Goal: Transaction & Acquisition: Purchase product/service

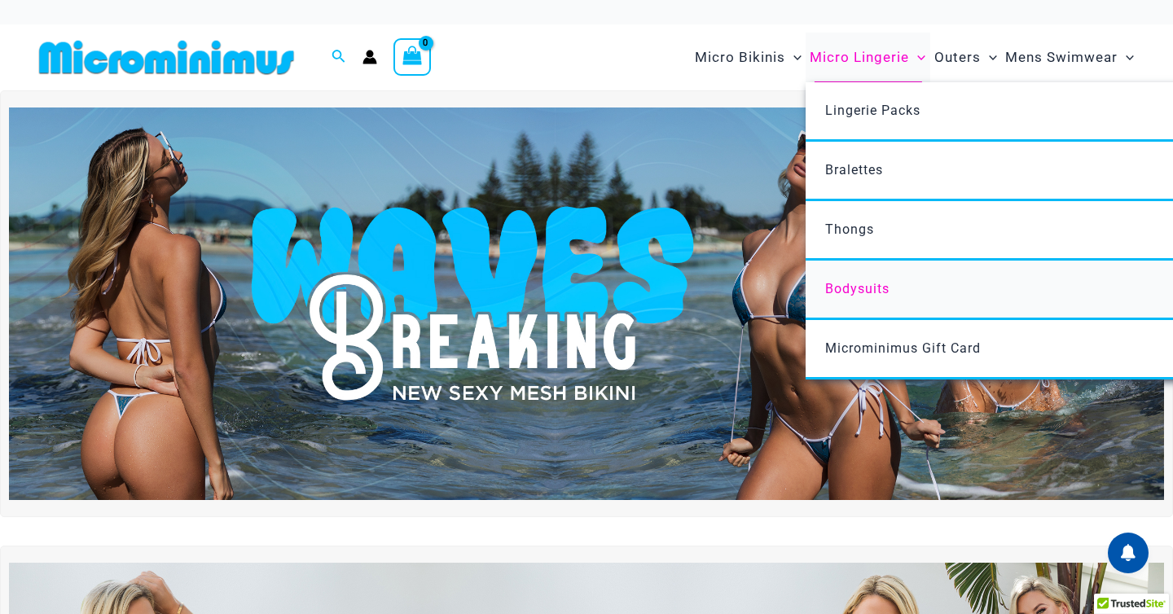
click at [858, 292] on span "Bodysuits" at bounding box center [857, 288] width 64 height 15
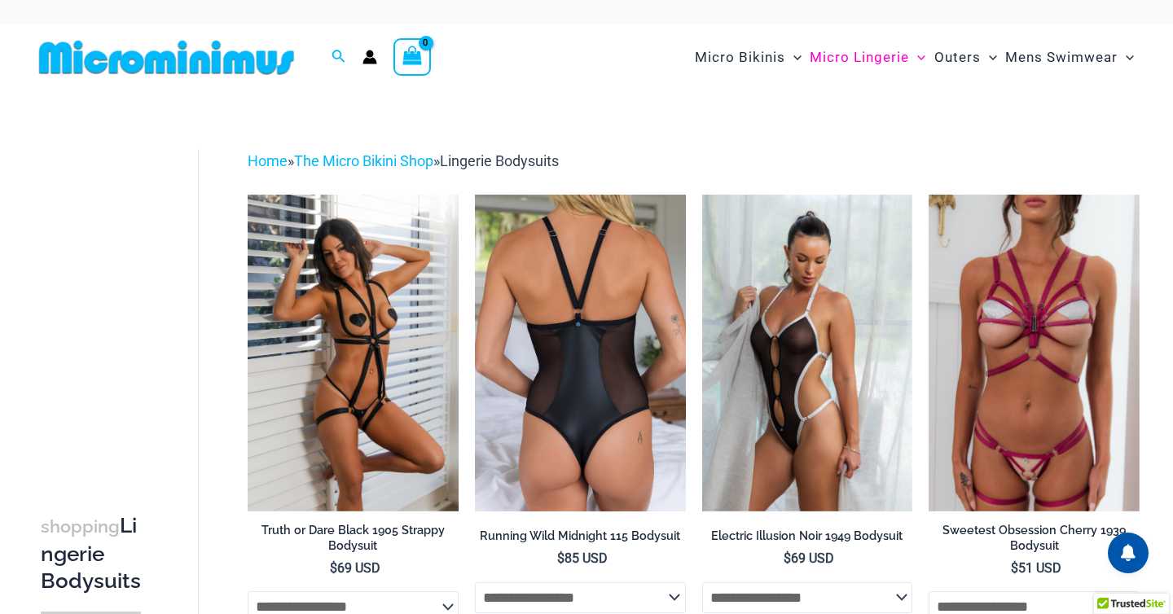
scroll to position [1, 0]
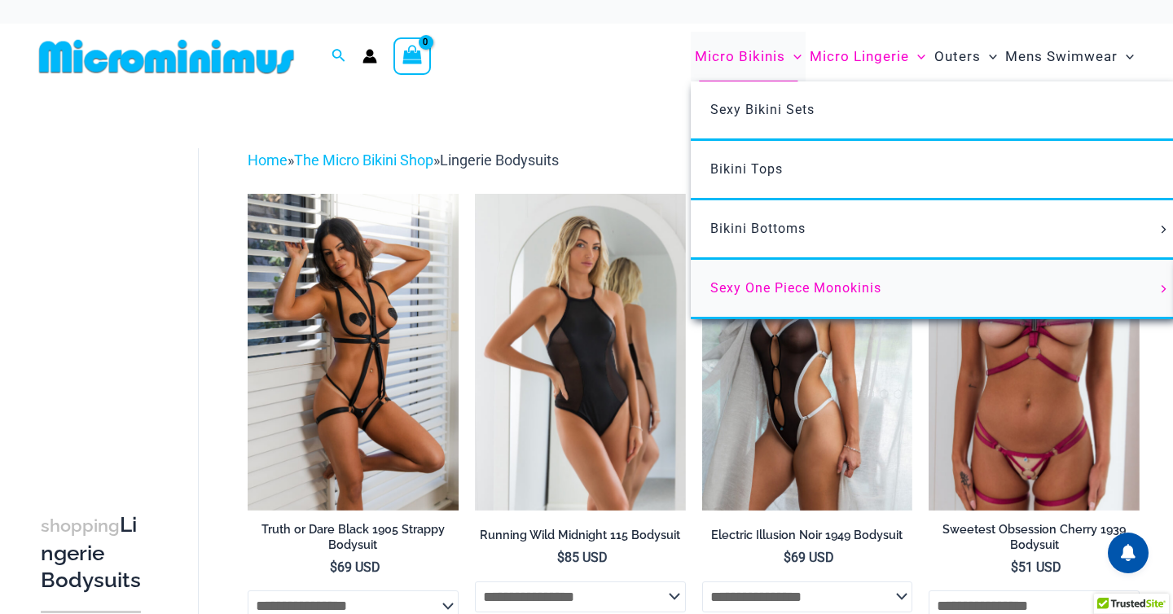
click at [736, 288] on span "Sexy One Piece Monokinis" at bounding box center [795, 287] width 171 height 15
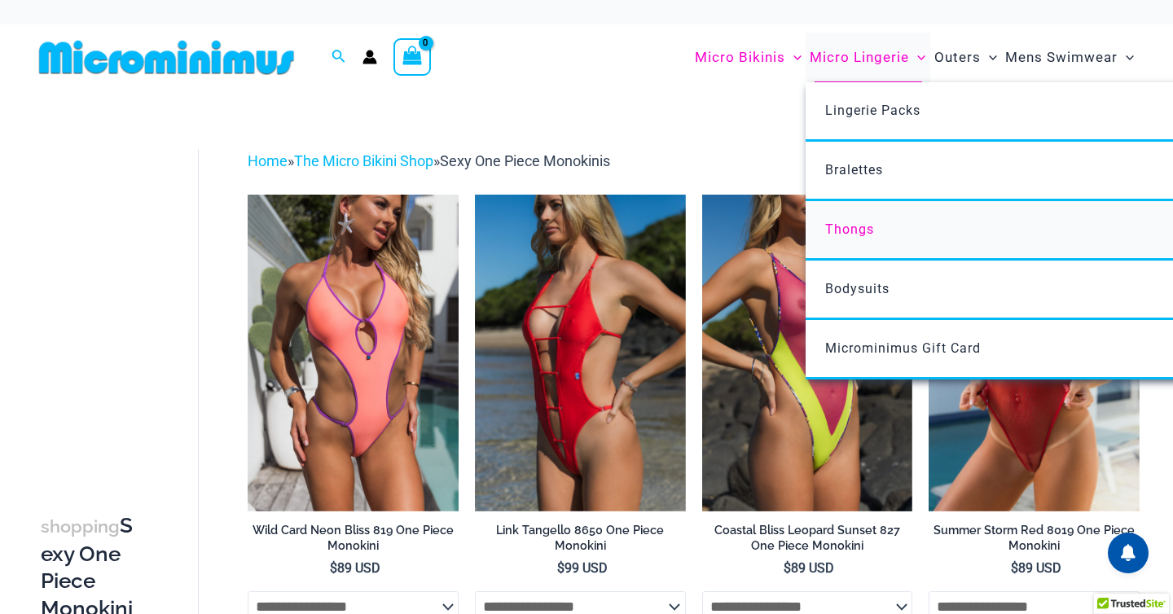
click at [853, 224] on span "Thongs" at bounding box center [849, 229] width 49 height 15
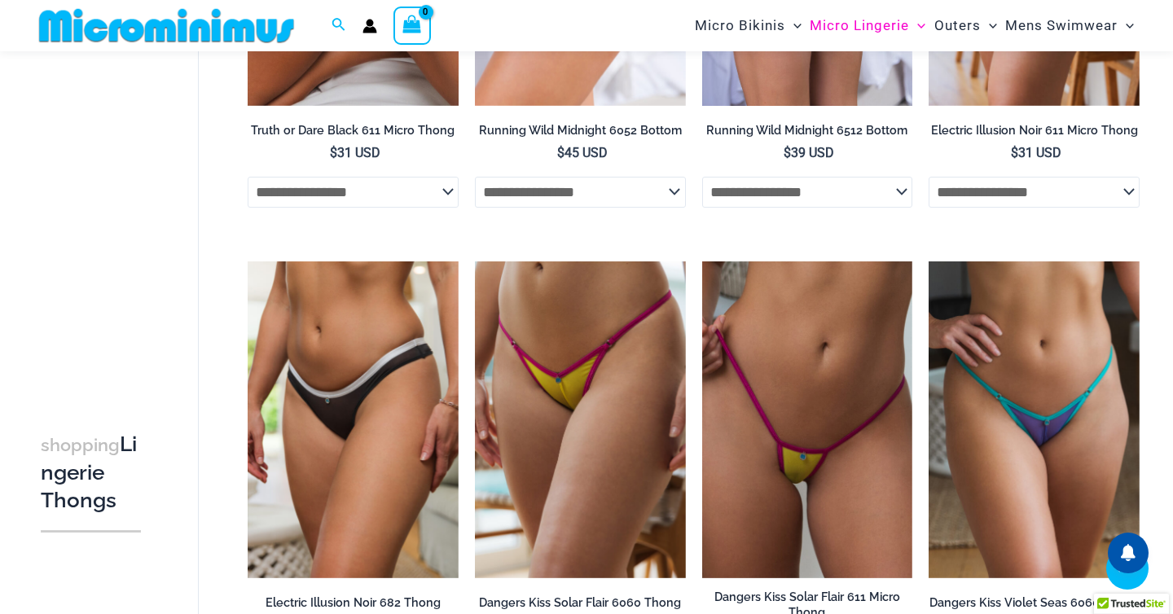
scroll to position [440, 0]
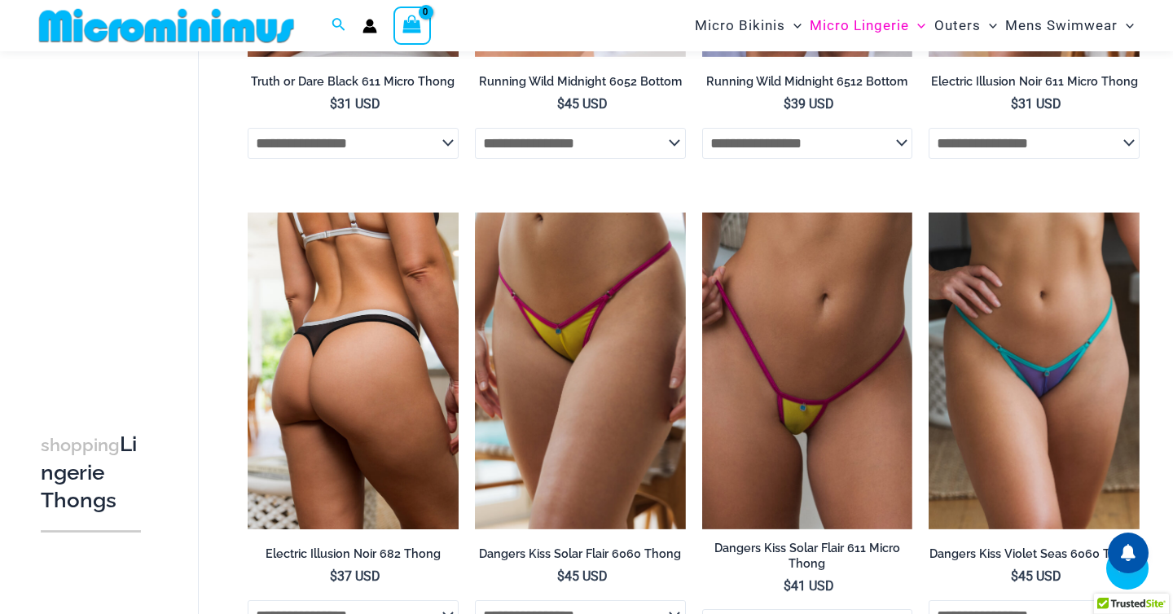
click at [326, 376] on img at bounding box center [353, 371] width 211 height 316
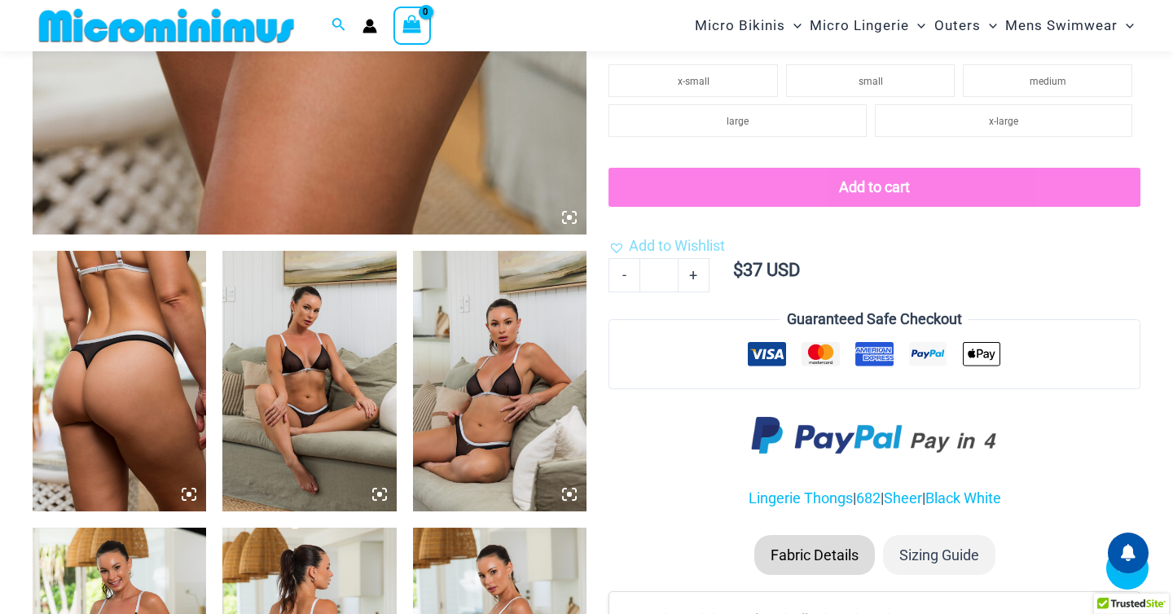
scroll to position [760, 0]
